Goal: Check status: Check status

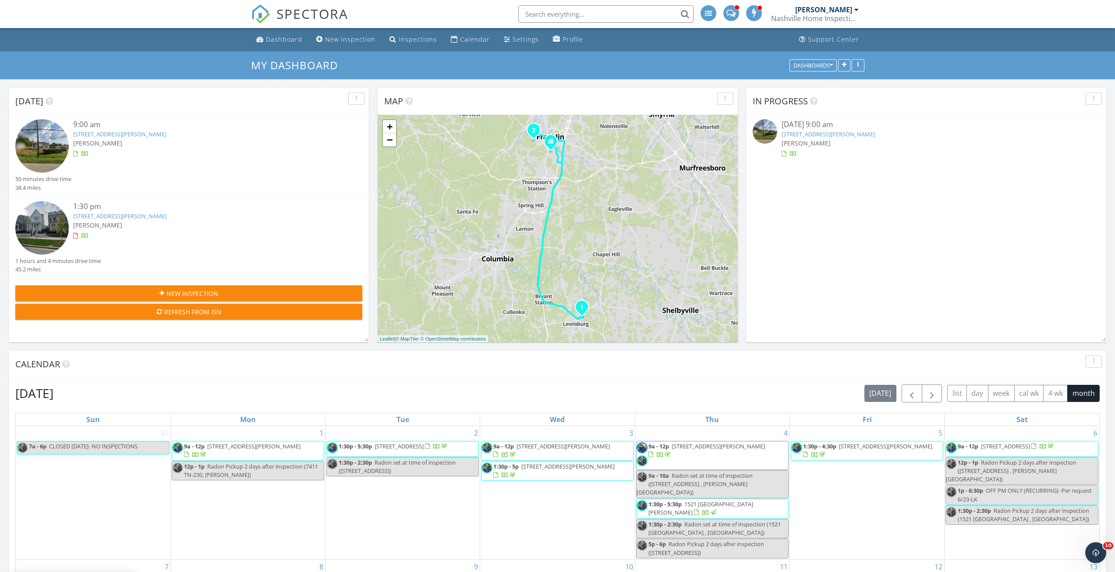
click at [121, 135] on link "[STREET_ADDRESS][PERSON_NAME]" at bounding box center [119, 134] width 93 height 8
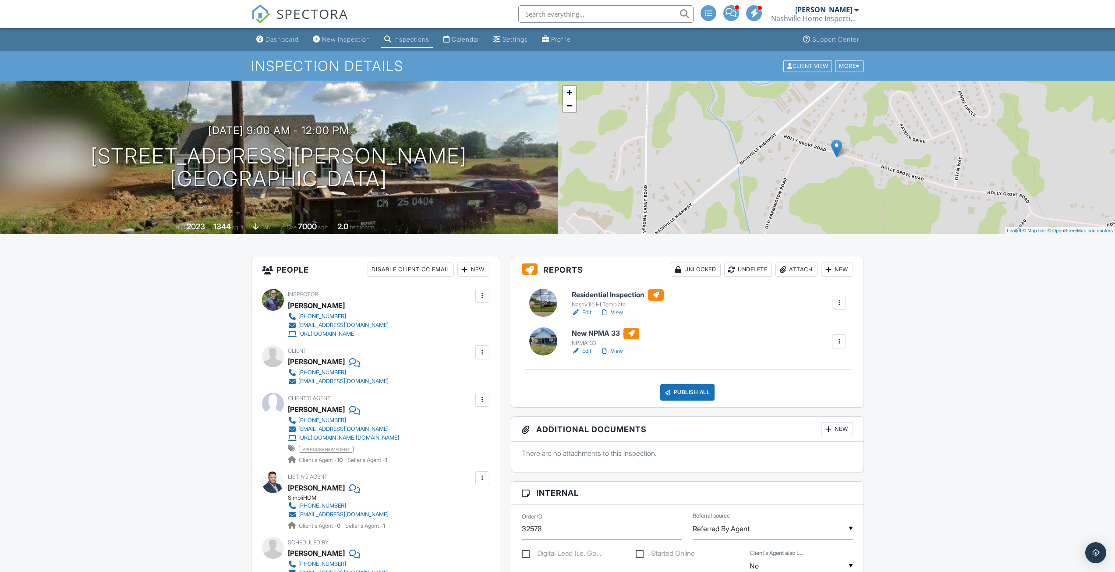
click at [605, 354] on div at bounding box center [604, 351] width 9 height 9
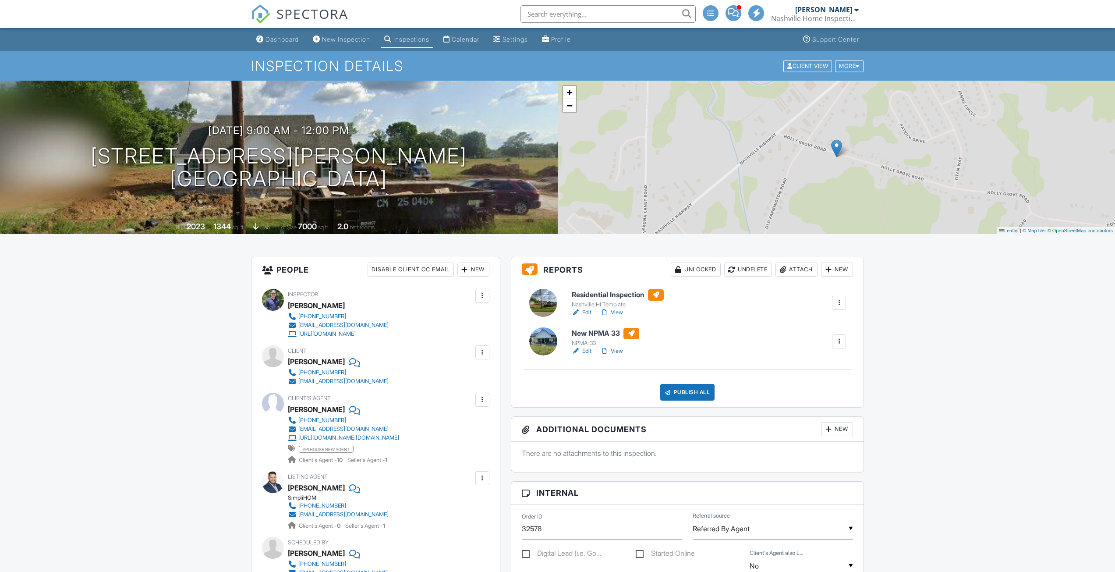
drag, startPoint x: 0, startPoint y: 0, endPoint x: 489, endPoint y: 315, distance: 581.6
click at [619, 313] on link "View" at bounding box center [611, 312] width 23 height 9
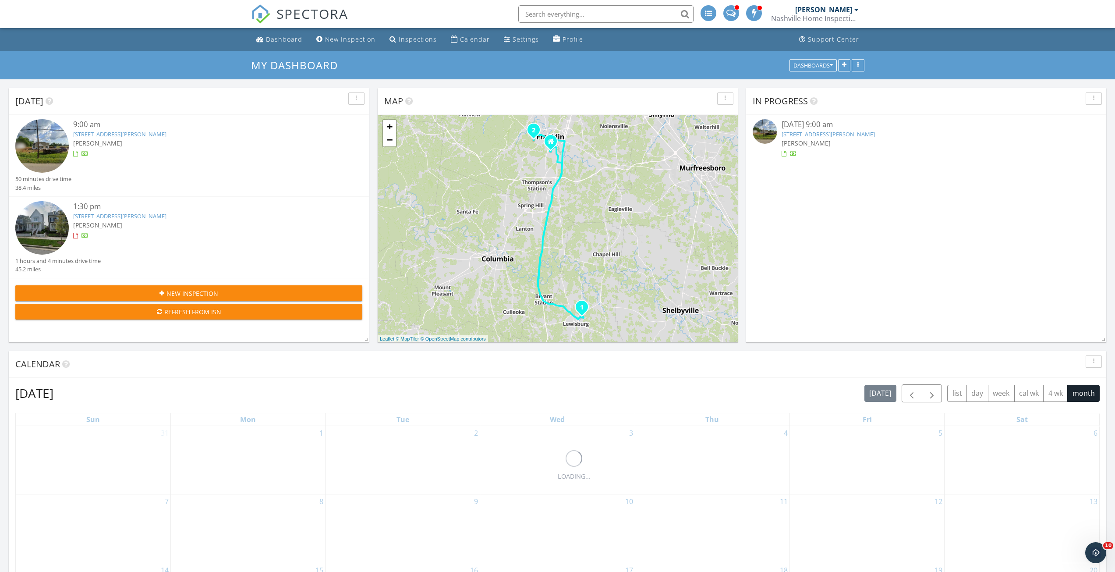
click at [155, 132] on link "[STREET_ADDRESS][PERSON_NAME]" at bounding box center [119, 134] width 93 height 8
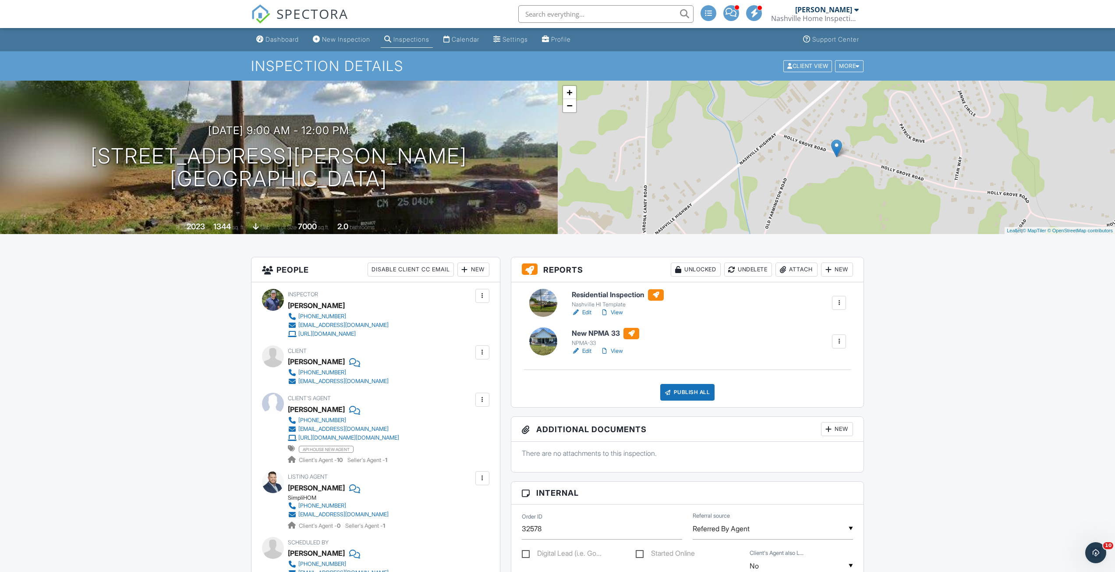
click at [608, 312] on div at bounding box center [604, 312] width 9 height 9
